Goal: Find specific fact

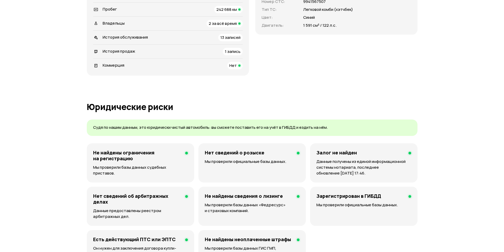
scroll to position [132, 0]
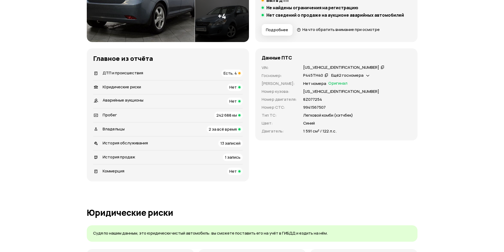
click at [315, 100] on p "8Z077254" at bounding box center [312, 100] width 19 height 6
copy p "8Z077254"
click at [330, 108] on div "9941567507" at bounding box center [357, 108] width 108 height 6
drag, startPoint x: 325, startPoint y: 108, endPoint x: 317, endPoint y: 110, distance: 8.2
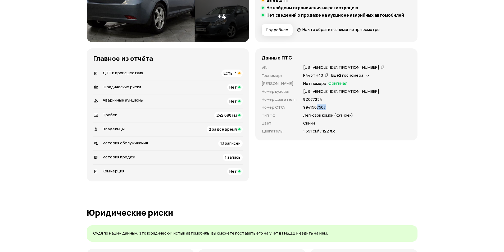
click at [317, 110] on div "VIN : [US_VEHICLE_IDENTIFICATION_NUMBER]   Госномер : Р445ТН40   Ещё 2 госномер…" at bounding box center [336, 99] width 149 height 69
copy p "7507"
click at [310, 97] on p "8Z077254" at bounding box center [312, 100] width 19 height 6
copy p "8Z077254"
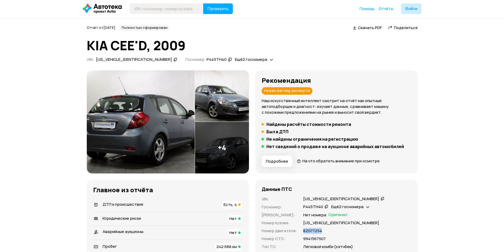
scroll to position [0, 0]
